Goal: Task Accomplishment & Management: Complete application form

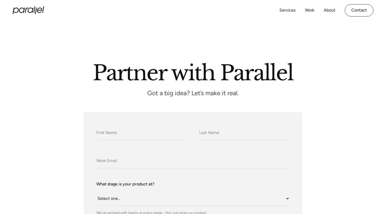
click at [327, 10] on link "About" at bounding box center [329, 11] width 12 height 8
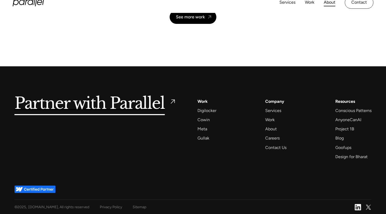
scroll to position [1242, 0]
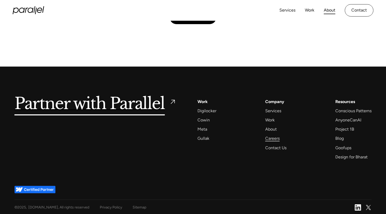
click at [274, 136] on div "Careers" at bounding box center [272, 138] width 14 height 7
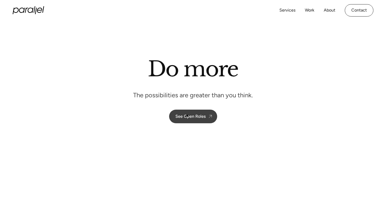
click at [187, 116] on div "See Open Roles" at bounding box center [190, 116] width 30 height 5
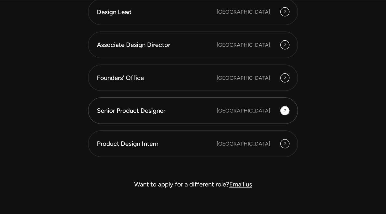
scroll to position [1460, 0]
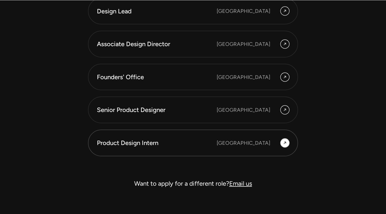
click at [133, 145] on div "Product Design Intern" at bounding box center [157, 142] width 120 height 9
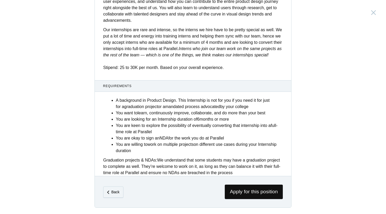
scroll to position [189, 0]
click at [233, 188] on span "Apply for this position" at bounding box center [254, 192] width 58 height 14
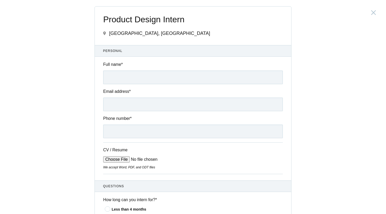
scroll to position [28, 0]
